Goal: Information Seeking & Learning: Learn about a topic

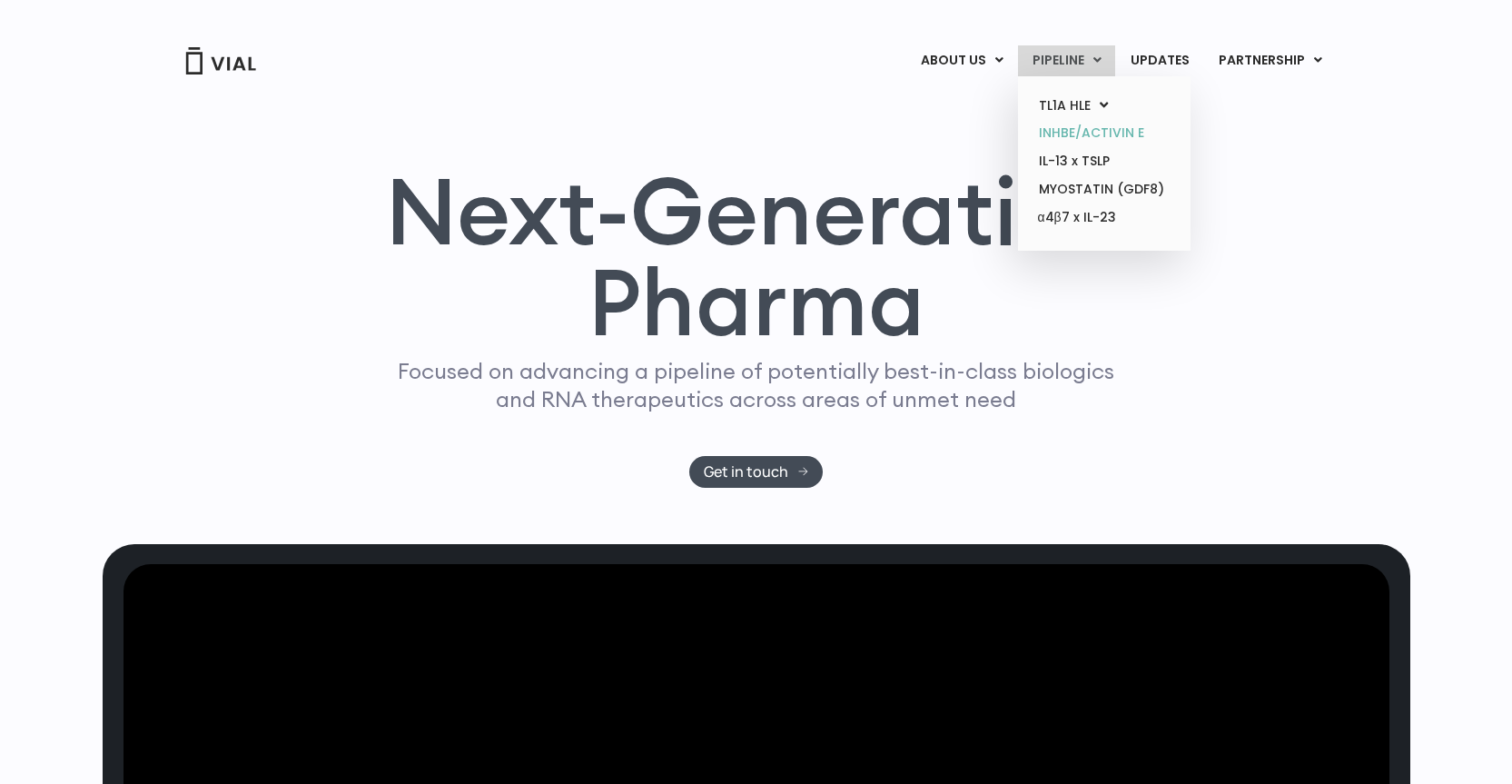
click at [1092, 130] on link "INHBE/ACTIVIN E" at bounding box center [1104, 132] width 159 height 28
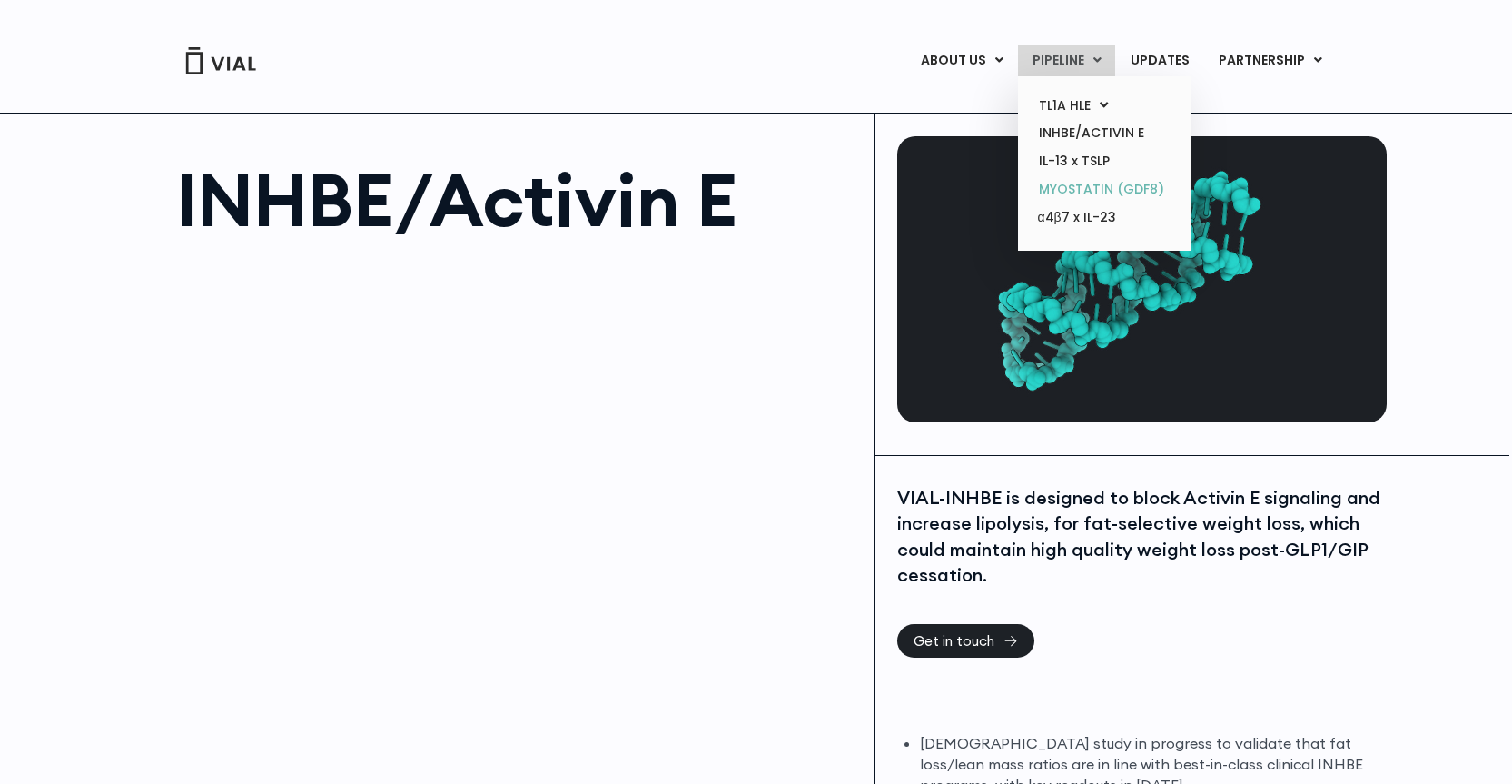
click at [1143, 183] on link "MYOSTATIN (GDF8)" at bounding box center [1104, 189] width 159 height 28
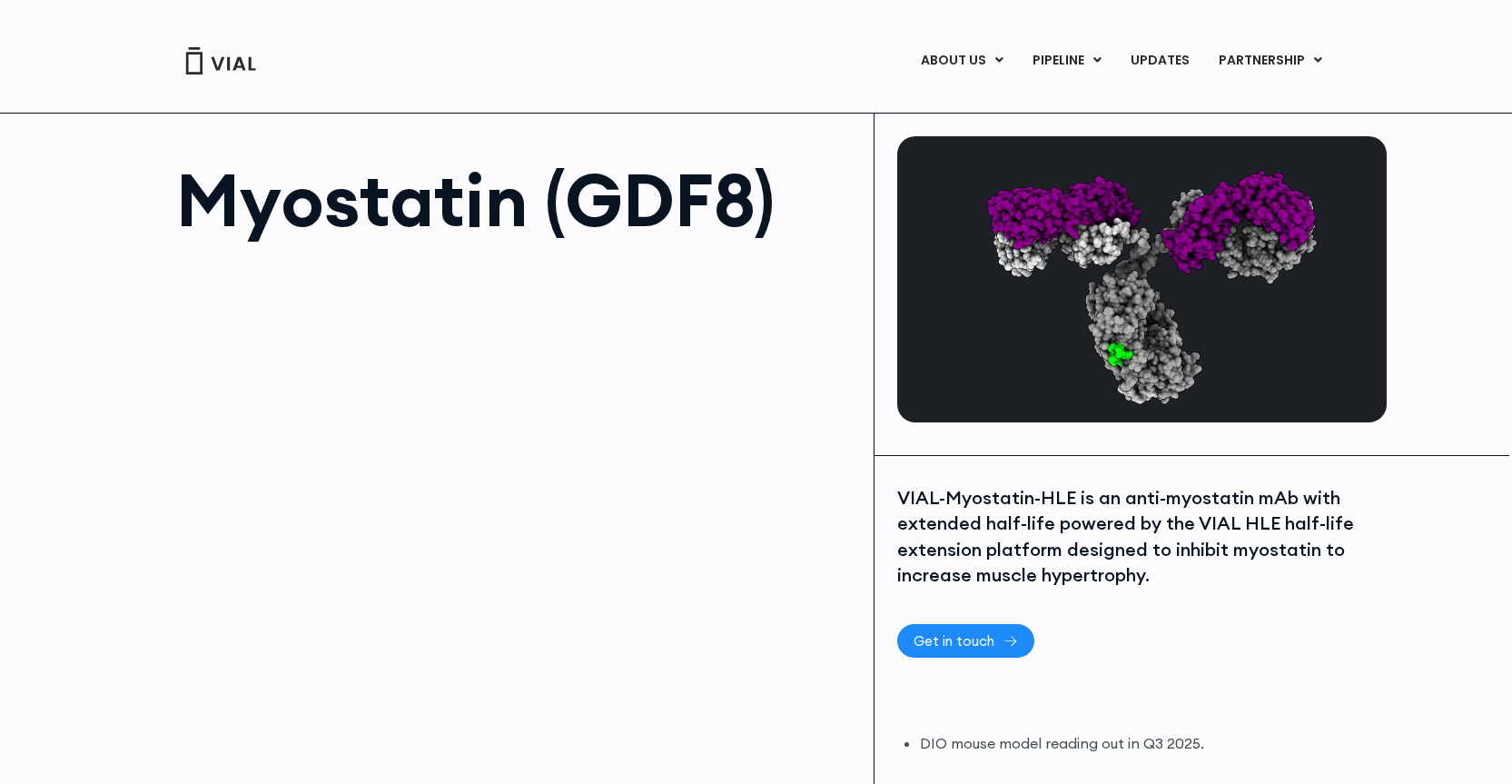
click at [942, 645] on span "Get in touch" at bounding box center [954, 641] width 81 height 14
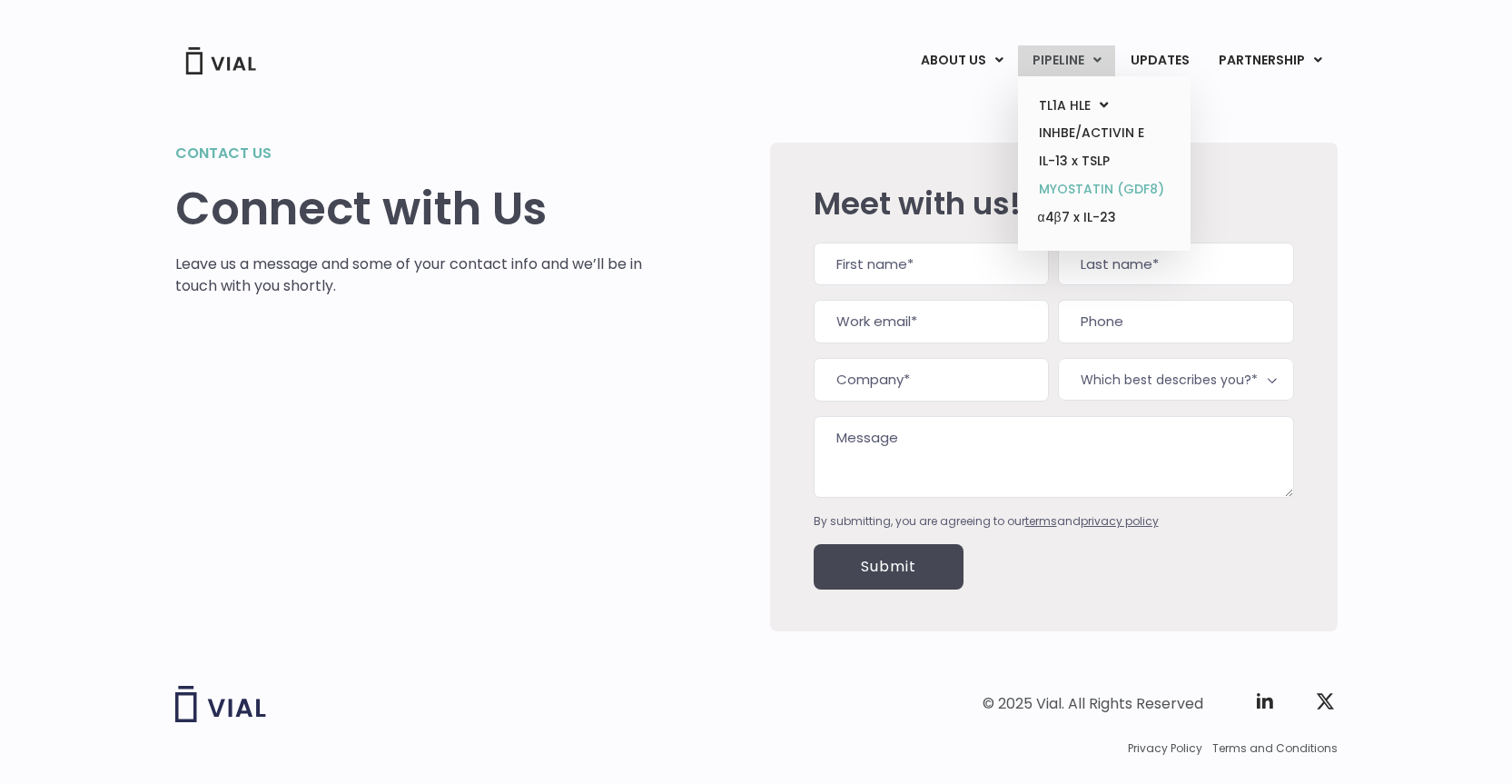
click at [1087, 187] on link "MYOSTATIN (GDF8)" at bounding box center [1104, 189] width 159 height 28
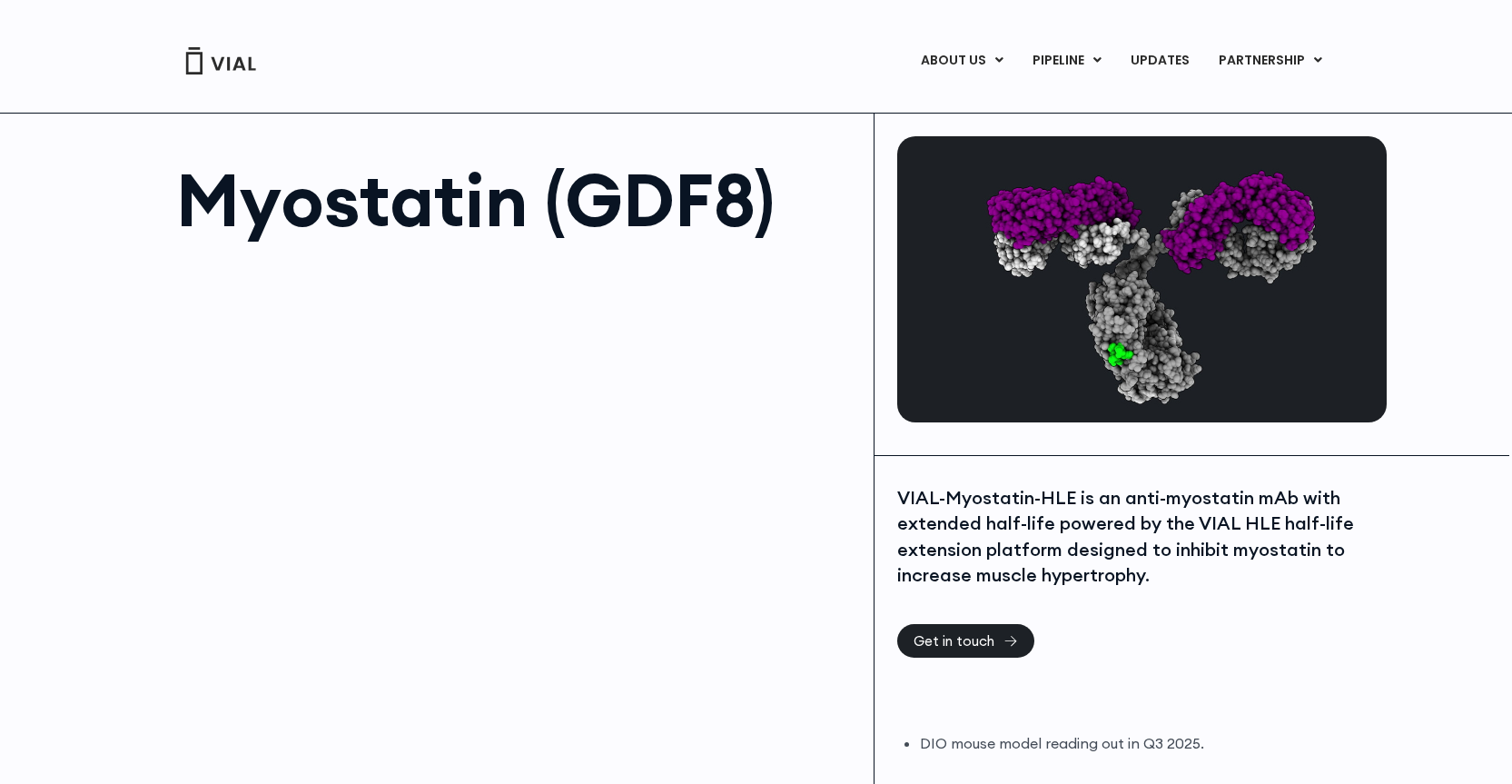
click at [1135, 294] on img at bounding box center [1141, 279] width 490 height 286
drag, startPoint x: 900, startPoint y: 494, endPoint x: 1078, endPoint y: 491, distance: 178.0
click at [1078, 491] on div "VIAL-Myostatin-HLE is an anti-myostatin mAb with extended half-life powered by …" at bounding box center [1139, 536] width 485 height 103
copy div "VIAL-Myostatin-HLE"
